Goal: Check status: Check status

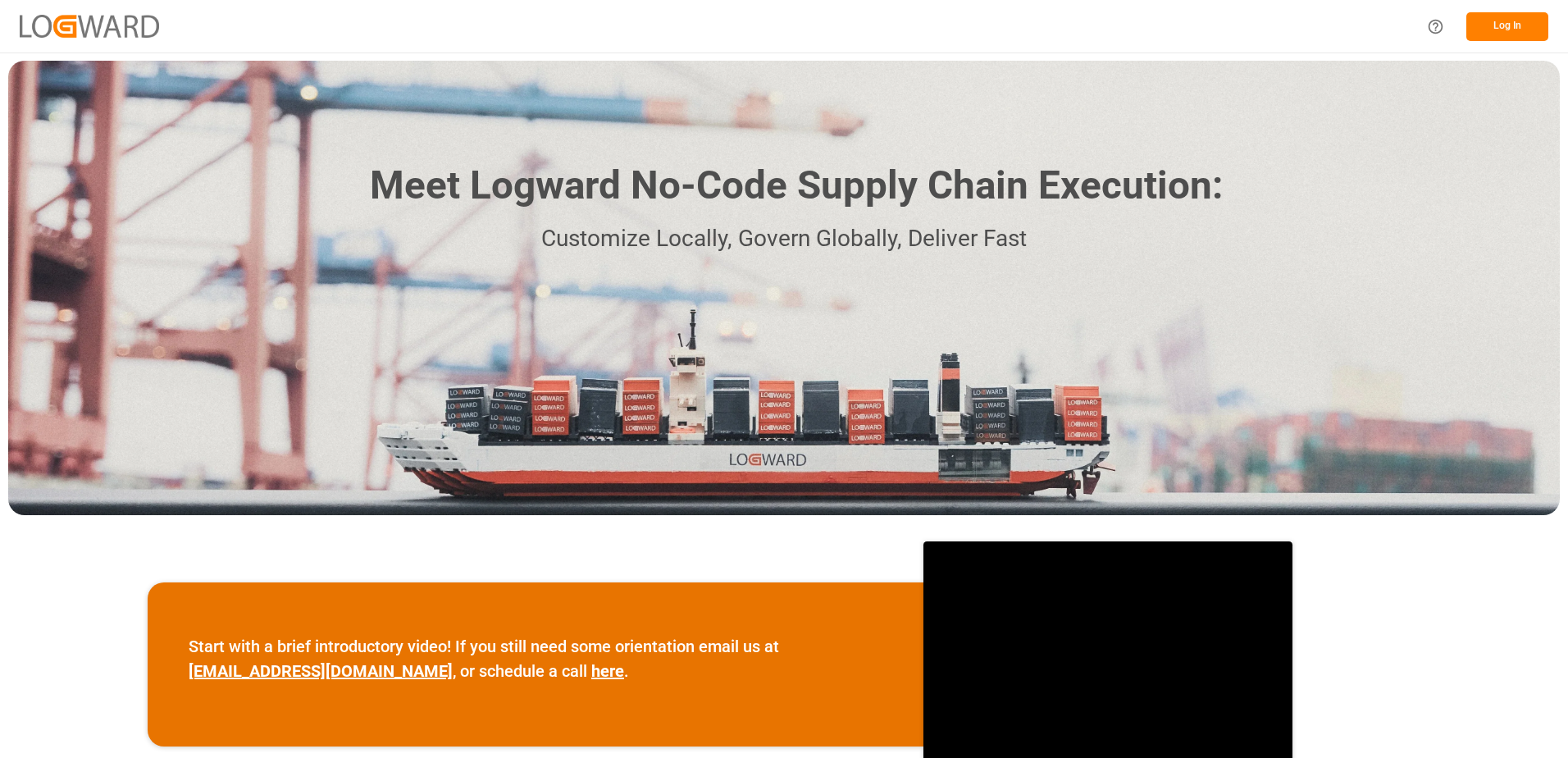
click at [1521, 30] on button "Log In" at bounding box center [1507, 26] width 82 height 28
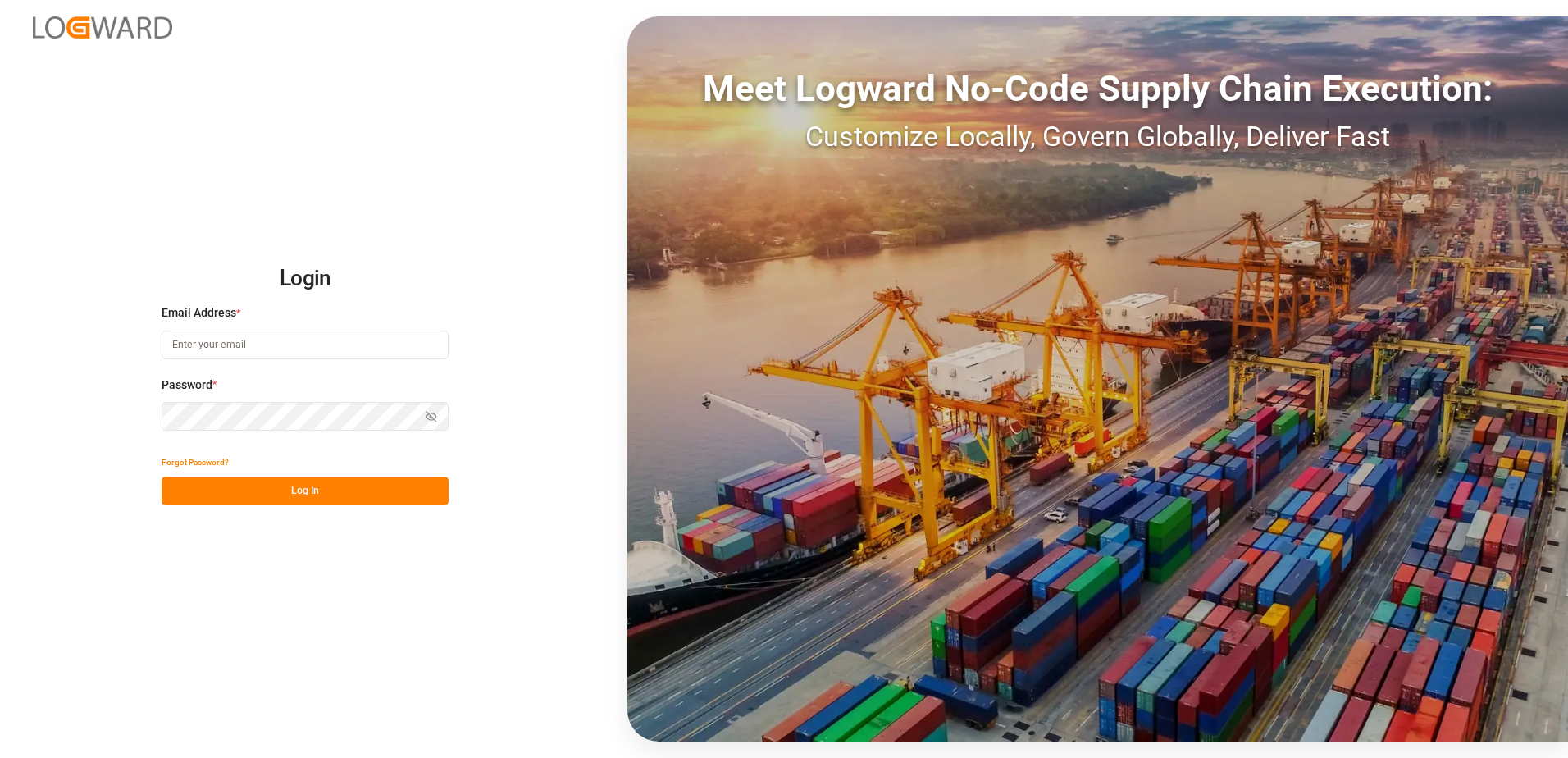
click at [233, 350] on input at bounding box center [305, 344] width 287 height 28
click at [258, 343] on input "[PERSON_NAME][DOMAIN_NAME]" at bounding box center [305, 344] width 287 height 28
type input "[PERSON_NAME][EMAIL_ADDRESS][DOMAIN_NAME]"
click at [429, 416] on icon "button" at bounding box center [432, 416] width 12 height 12
click at [296, 494] on button "Log In" at bounding box center [305, 490] width 287 height 28
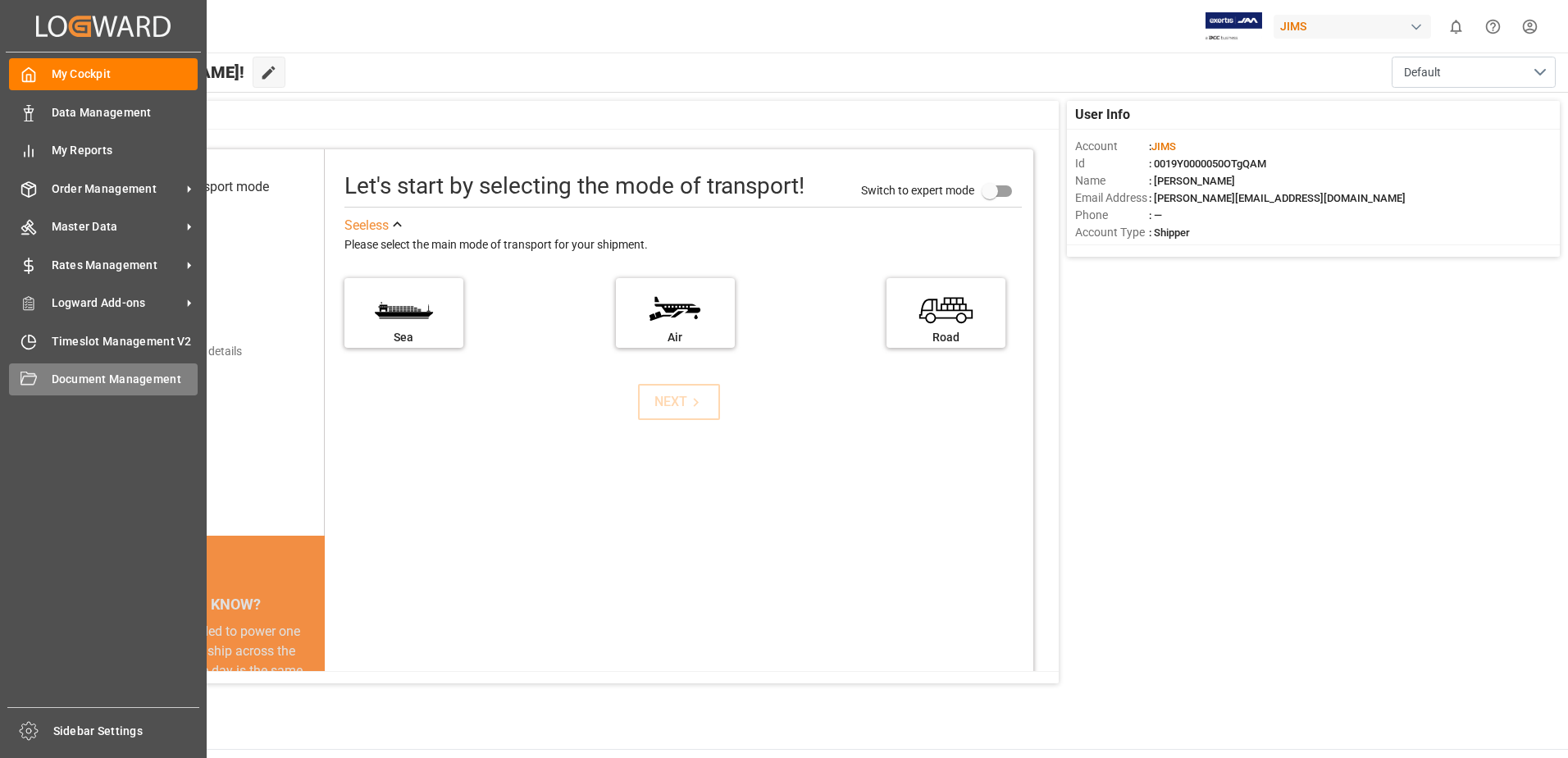
click at [27, 376] on icon at bounding box center [28, 377] width 17 height 13
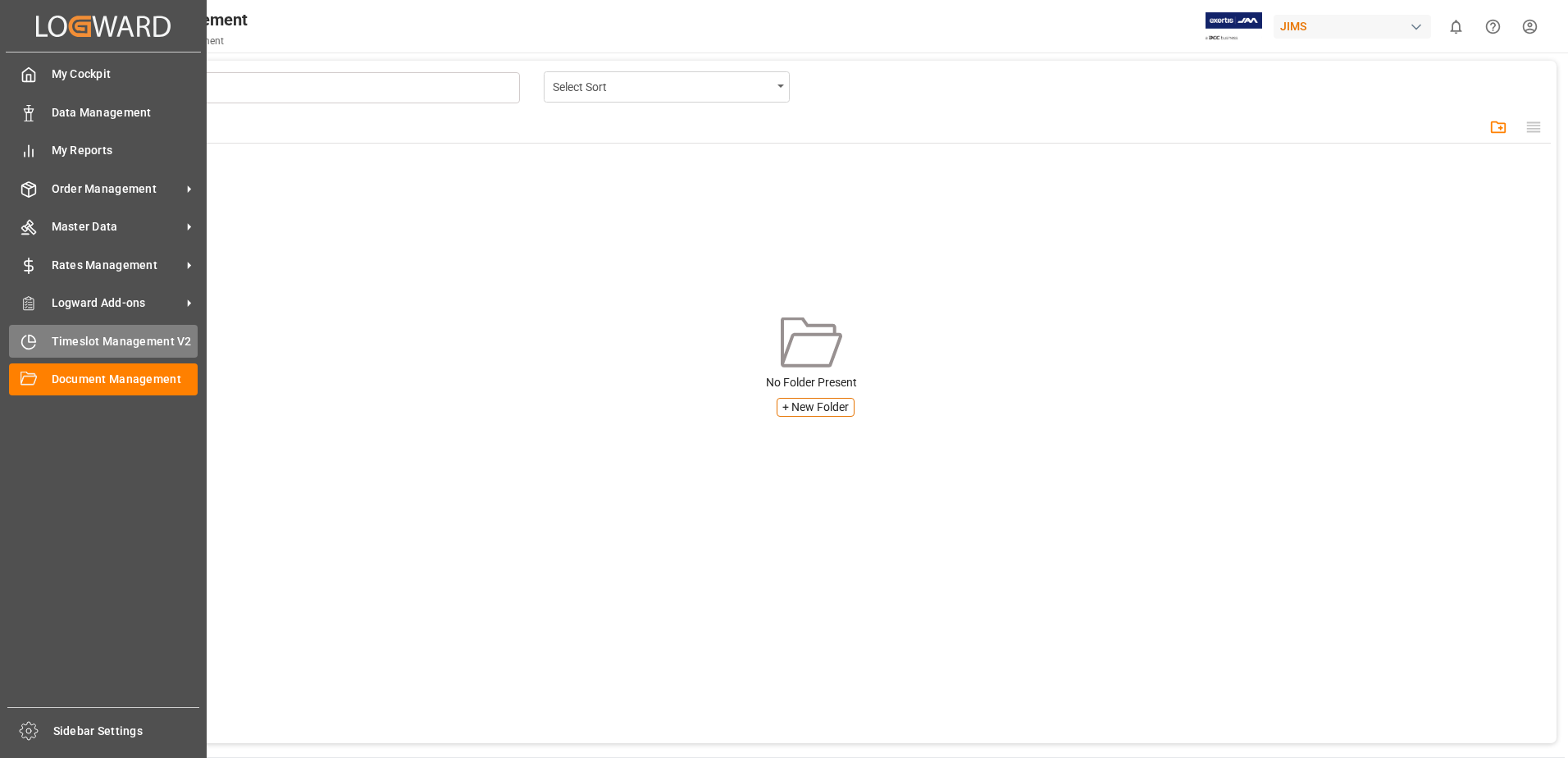
click at [58, 346] on span "Timeslot Management V2" at bounding box center [125, 342] width 147 height 18
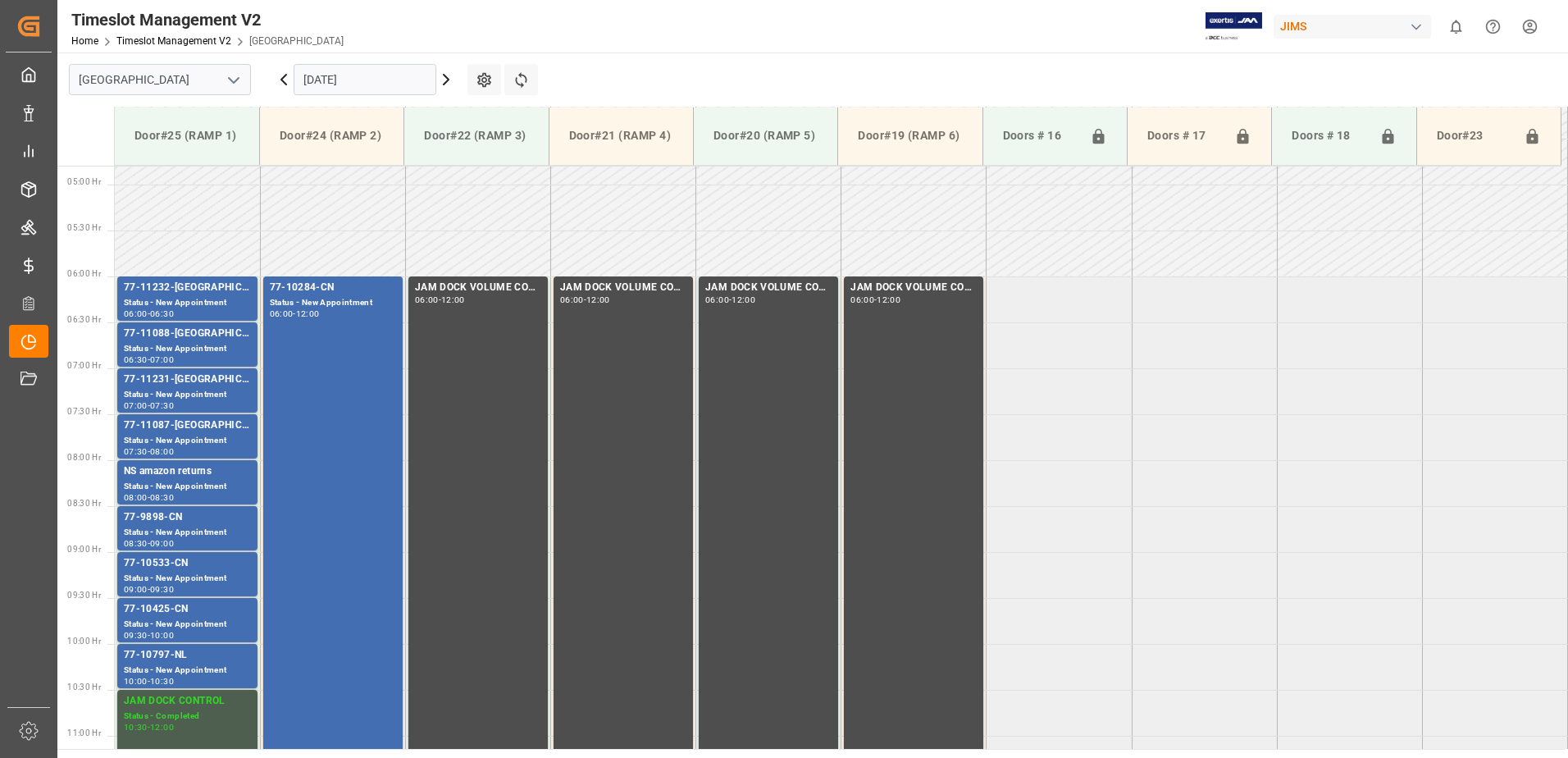
scroll to position [450, 0]
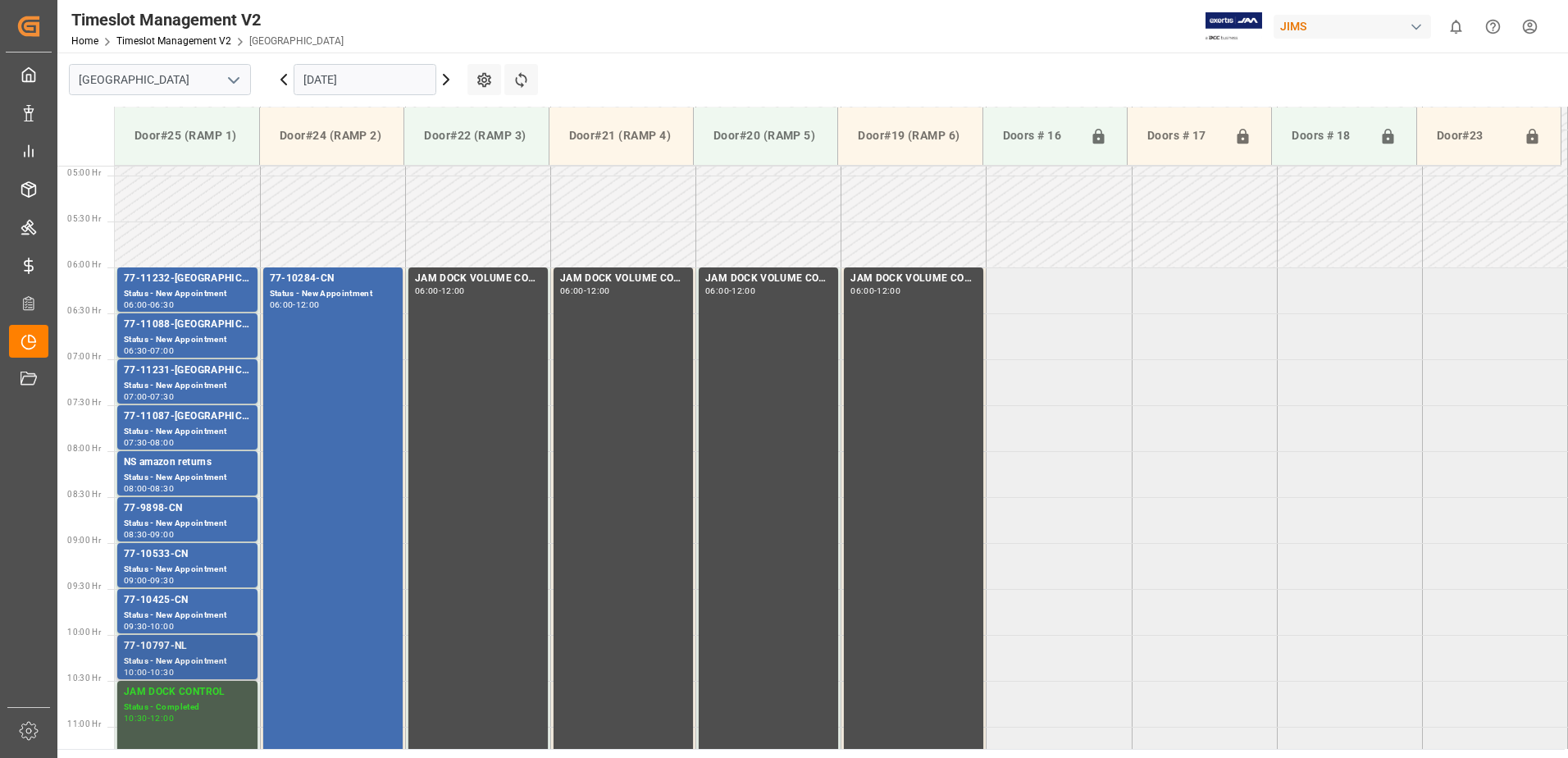
click at [208, 648] on div "77-10797-NL" at bounding box center [187, 645] width 127 height 17
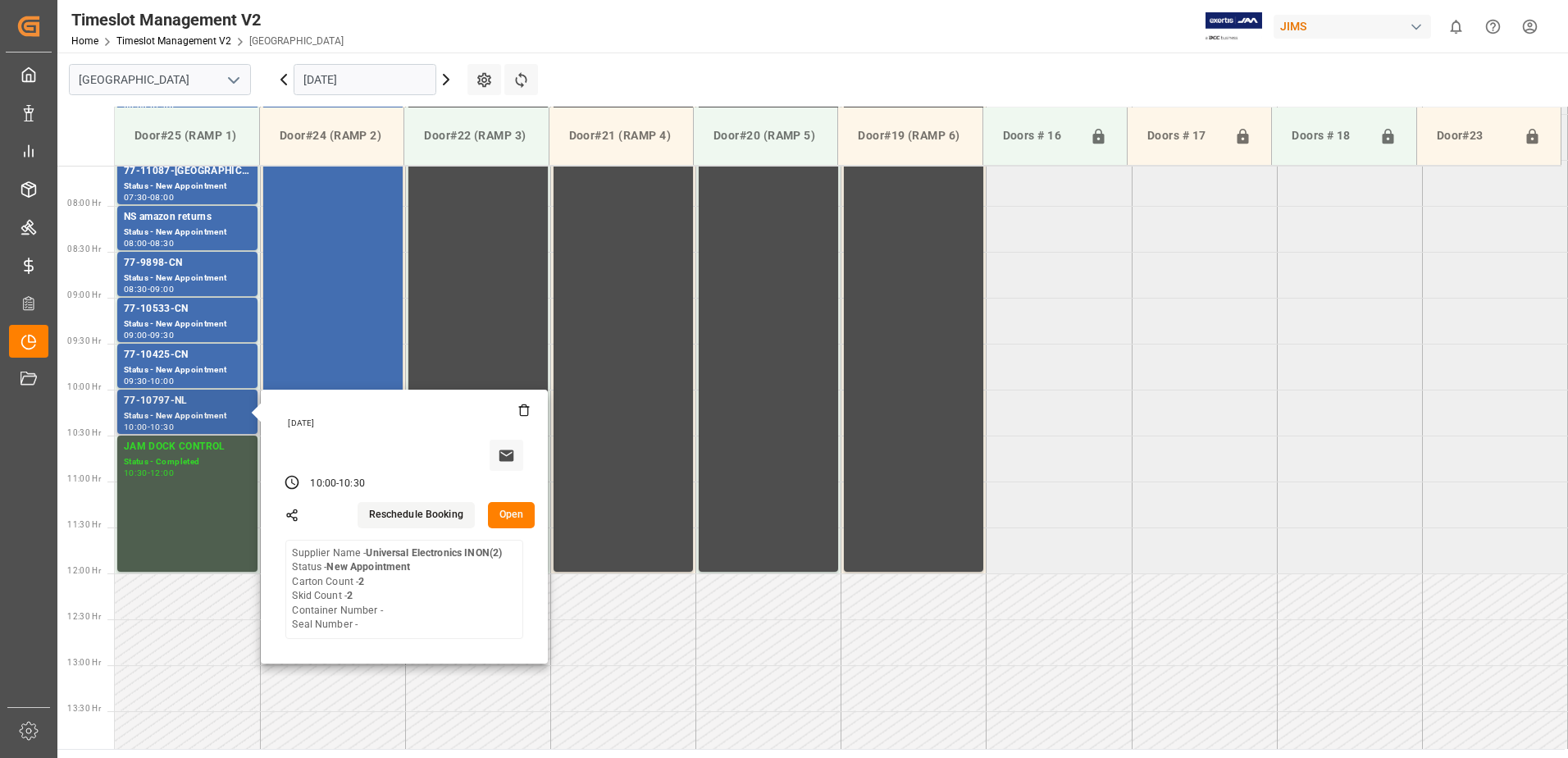
scroll to position [695, 0]
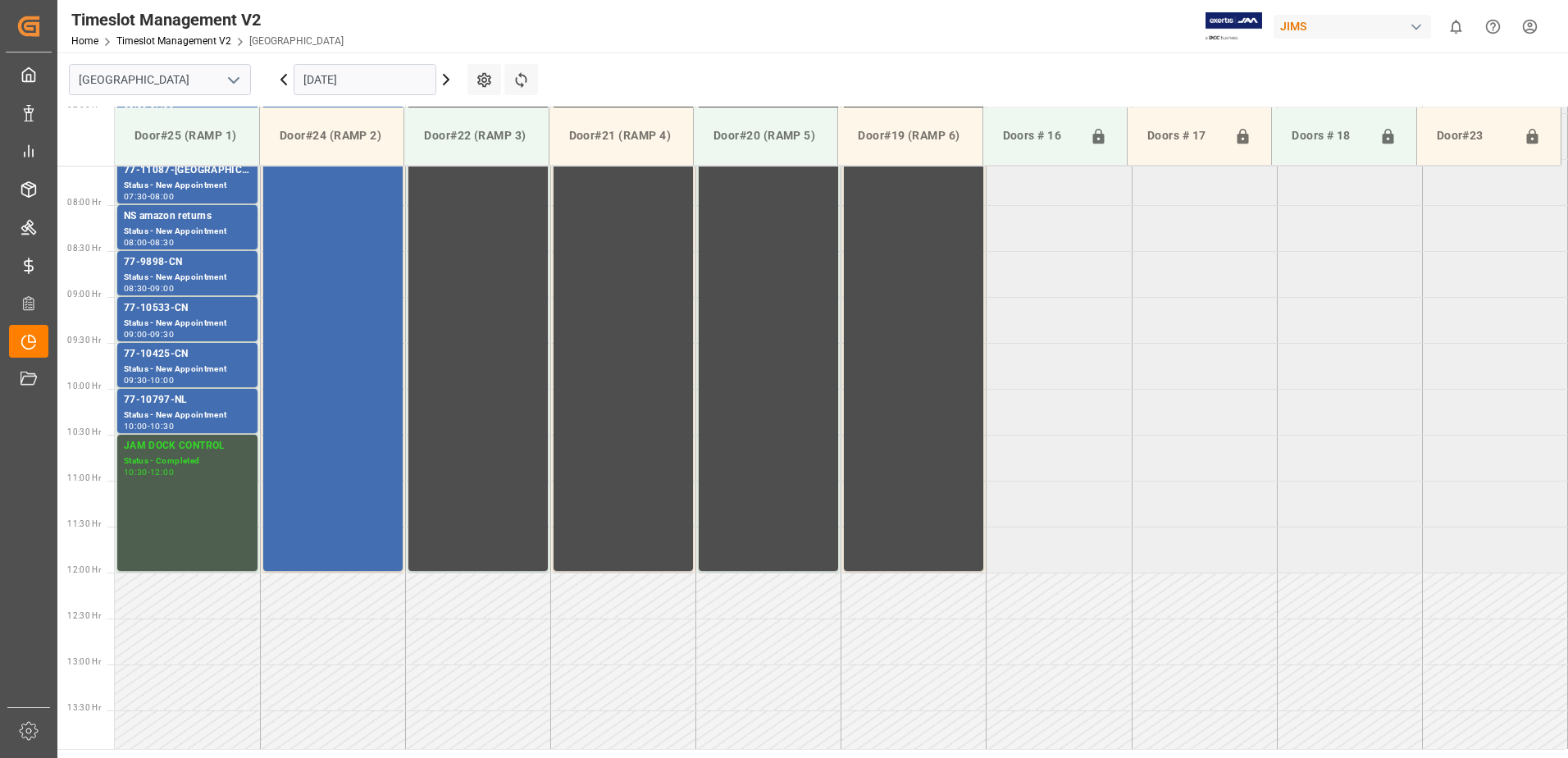
click at [215, 358] on div "77-10425-CN" at bounding box center [187, 354] width 127 height 17
click at [229, 320] on div "Status - New Appointment" at bounding box center [187, 323] width 127 height 14
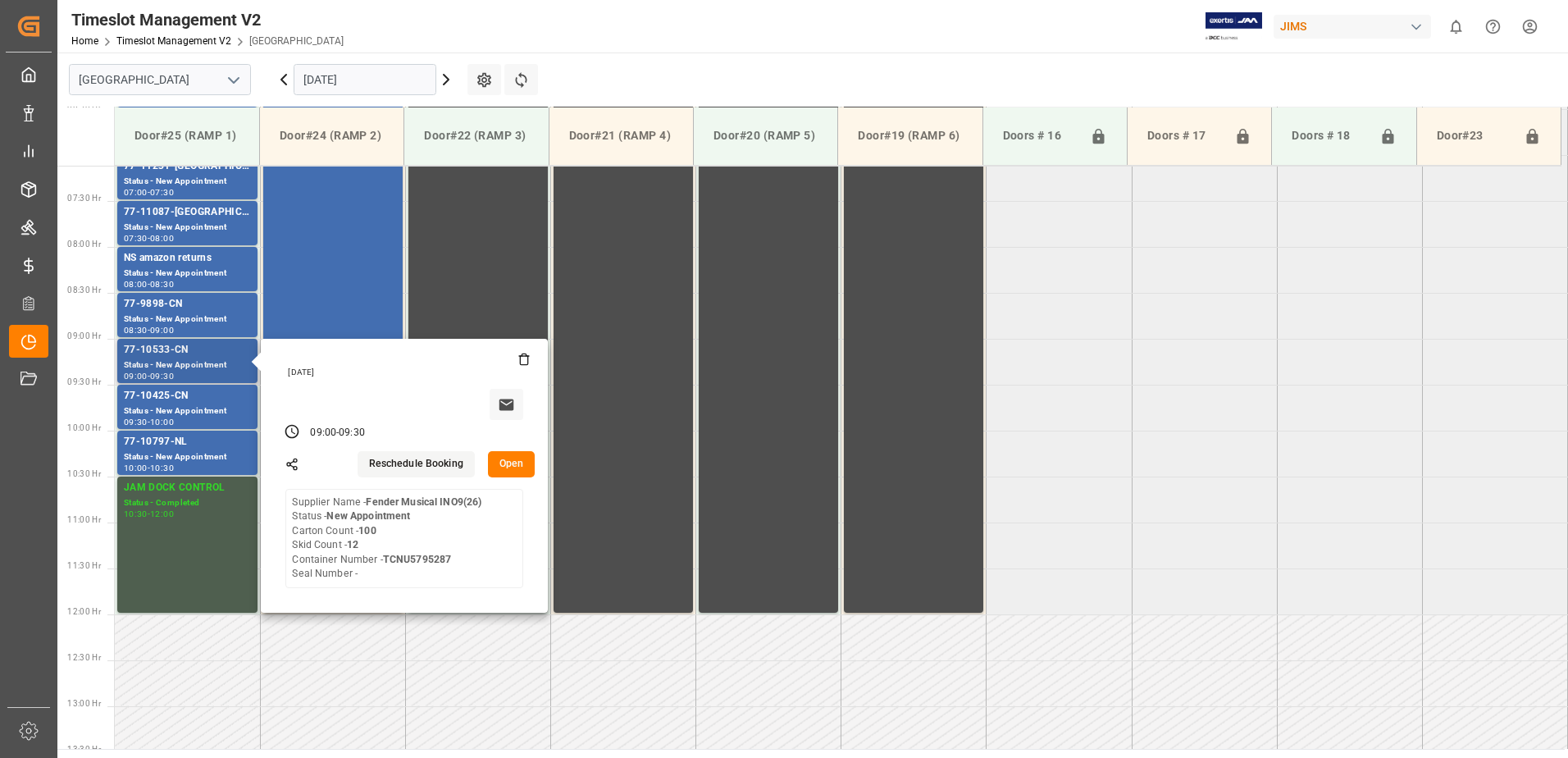
scroll to position [613, 0]
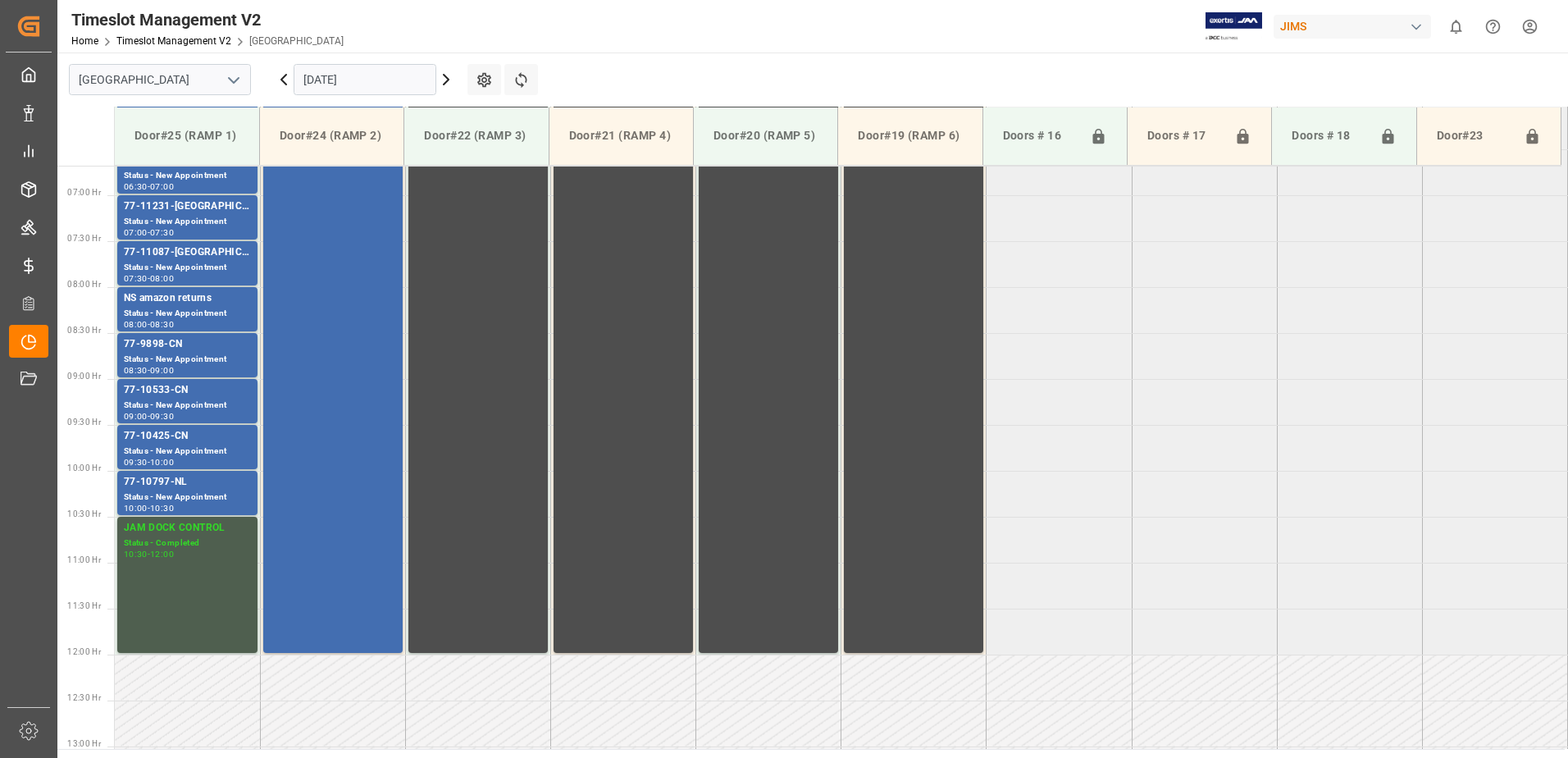
click at [229, 491] on div "Status - New Appointment" at bounding box center [187, 497] width 127 height 14
click at [228, 440] on div "77-10425-CN" at bounding box center [187, 436] width 127 height 17
click at [233, 396] on div "77-10533-CN" at bounding box center [187, 390] width 127 height 17
click at [239, 350] on div "77-9898-CN" at bounding box center [187, 344] width 127 height 17
click at [242, 302] on div "NS amazon returns" at bounding box center [187, 298] width 127 height 17
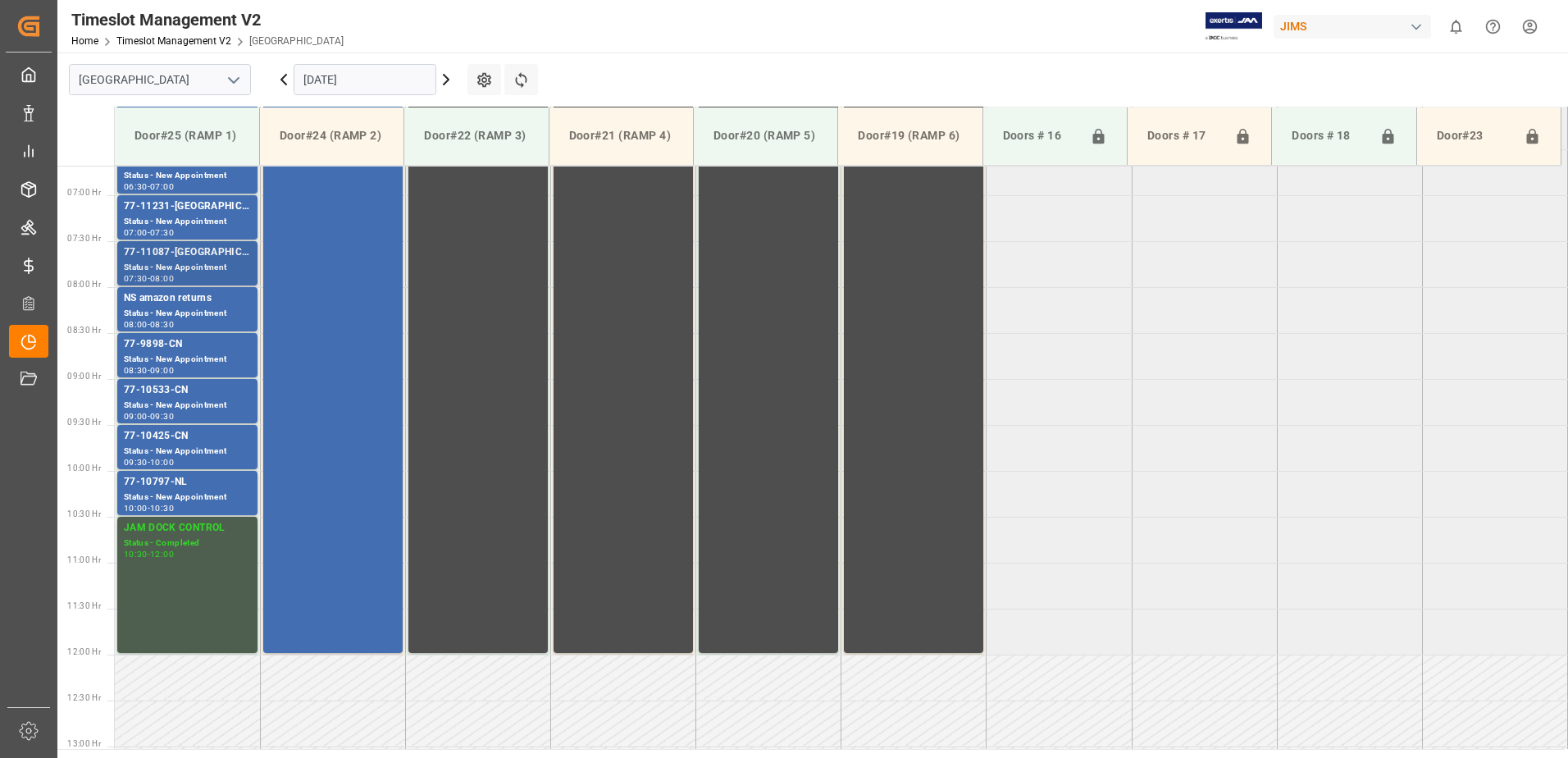
click at [239, 260] on div "77-11087-[GEOGRAPHIC_DATA]" at bounding box center [187, 252] width 127 height 17
click at [237, 213] on div "77-11231-[GEOGRAPHIC_DATA]" at bounding box center [187, 207] width 127 height 17
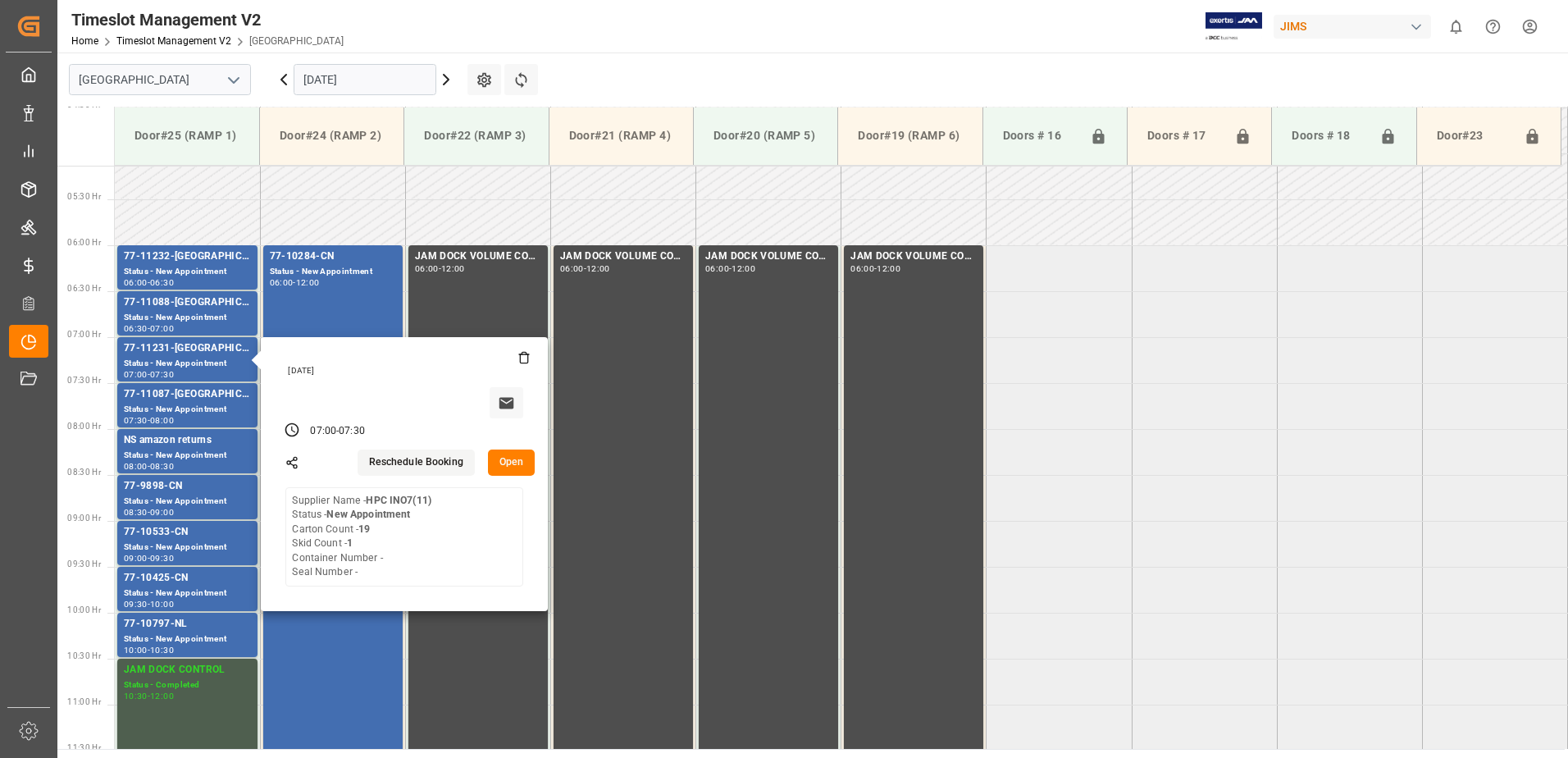
scroll to position [450, 0]
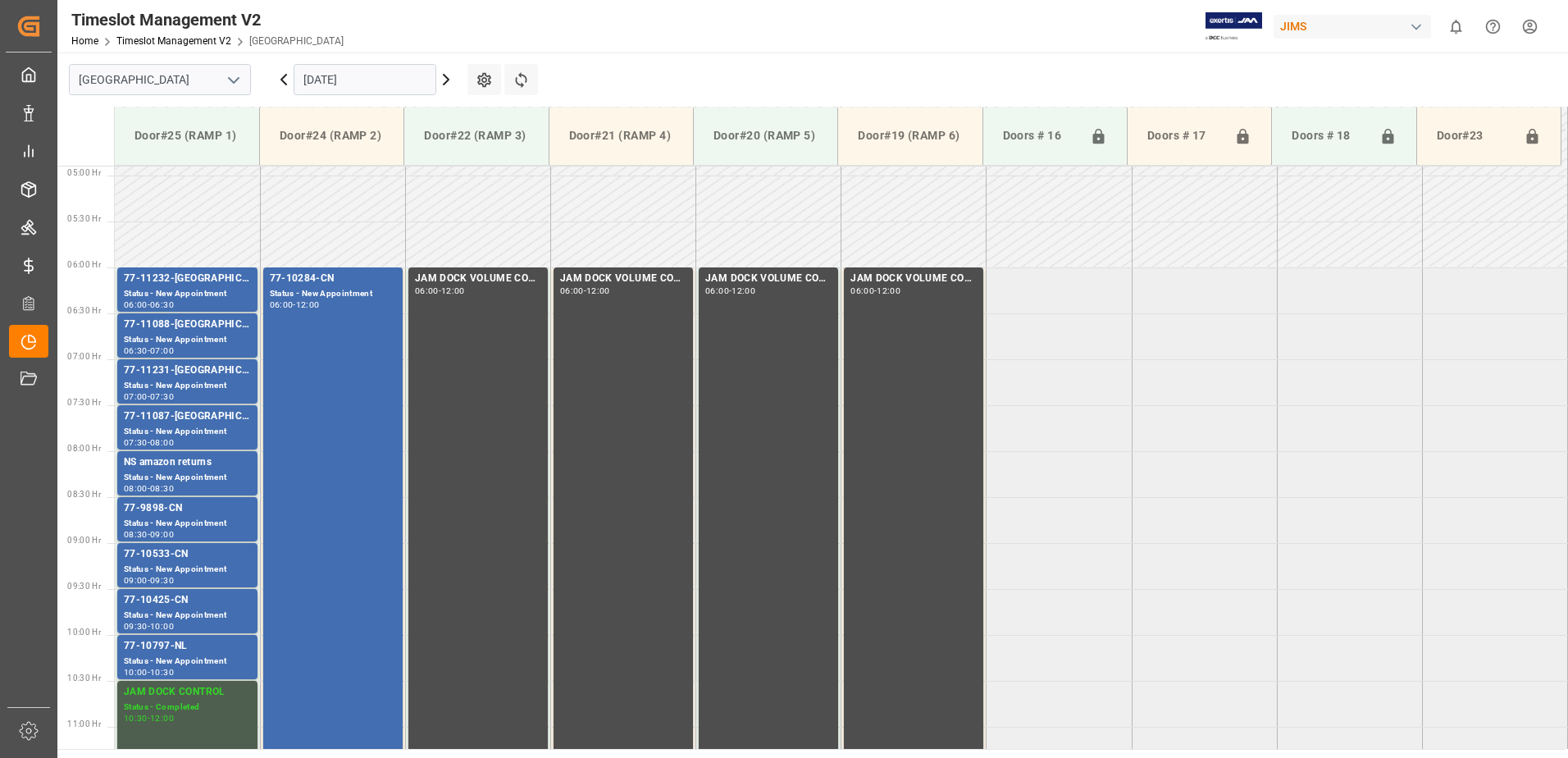
click at [234, 328] on div "77-11088-[GEOGRAPHIC_DATA]" at bounding box center [187, 324] width 127 height 17
click at [233, 282] on div "77-11232-[GEOGRAPHIC_DATA]" at bounding box center [187, 278] width 127 height 17
